Goal: Navigation & Orientation: Find specific page/section

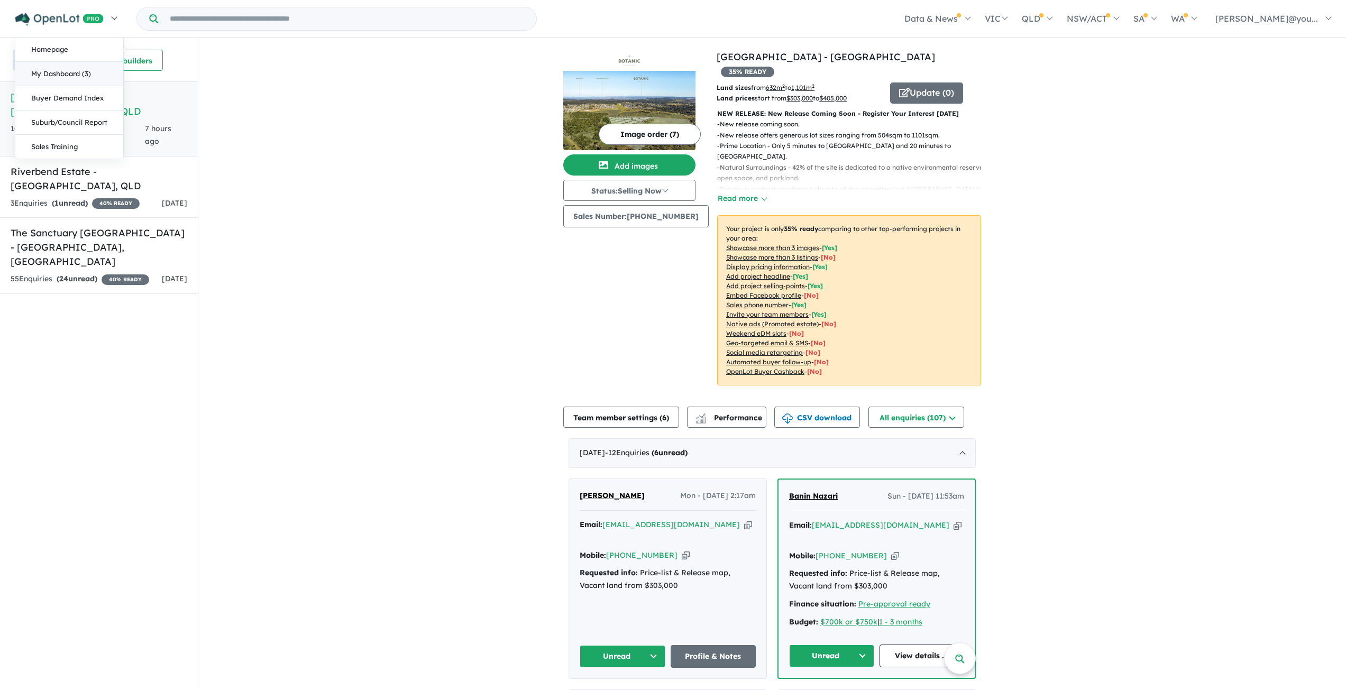
click at [55, 74] on link "My Dashboard (3)" at bounding box center [69, 74] width 108 height 24
click at [76, 226] on h5 "The Sanctuary [GEOGRAPHIC_DATA] - [GEOGRAPHIC_DATA] , [GEOGRAPHIC_DATA]" at bounding box center [99, 247] width 177 height 43
